Goal: Information Seeking & Learning: Find specific fact

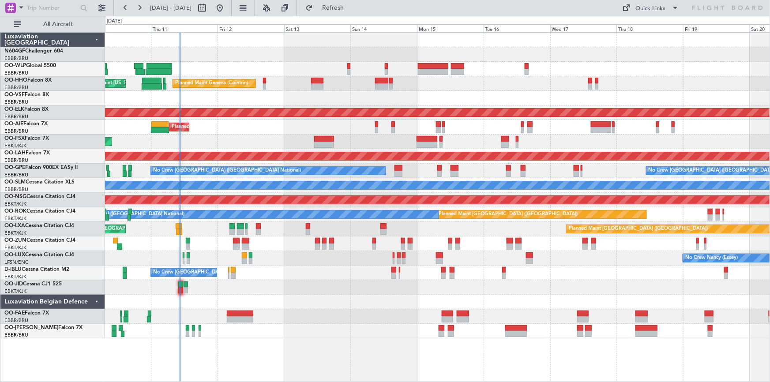
click at [274, 123] on div "Planned Maint London (Farnborough)" at bounding box center [437, 127] width 665 height 15
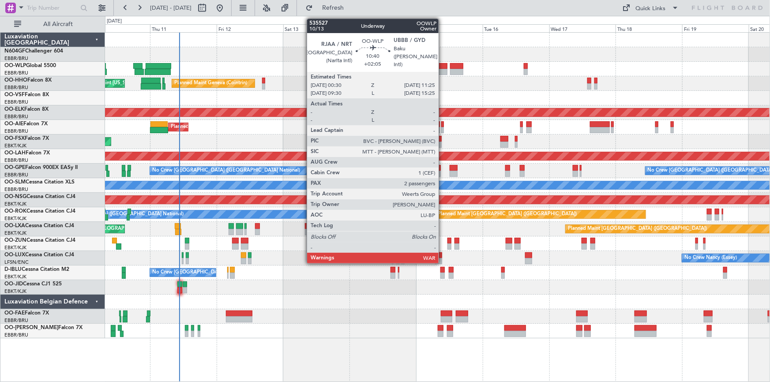
click at [444, 73] on div at bounding box center [432, 72] width 30 height 6
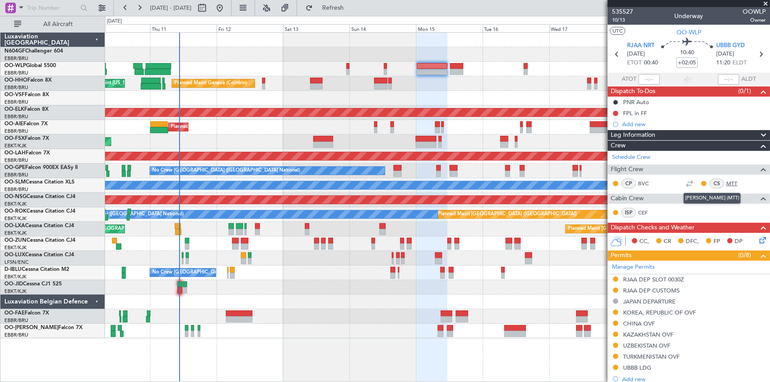
click at [728, 180] on link "MTT" at bounding box center [737, 184] width 20 height 8
click at [720, 50] on mat-tooltip-component "Baku (Heydar Aliyev Intl) Cat B" at bounding box center [731, 69] width 77 height 38
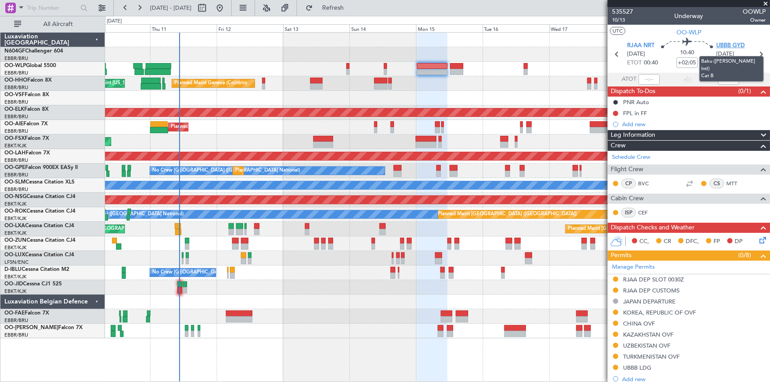
click at [721, 46] on span "UBBB GYD" at bounding box center [730, 45] width 29 height 9
